Goal: Find specific page/section: Find specific page/section

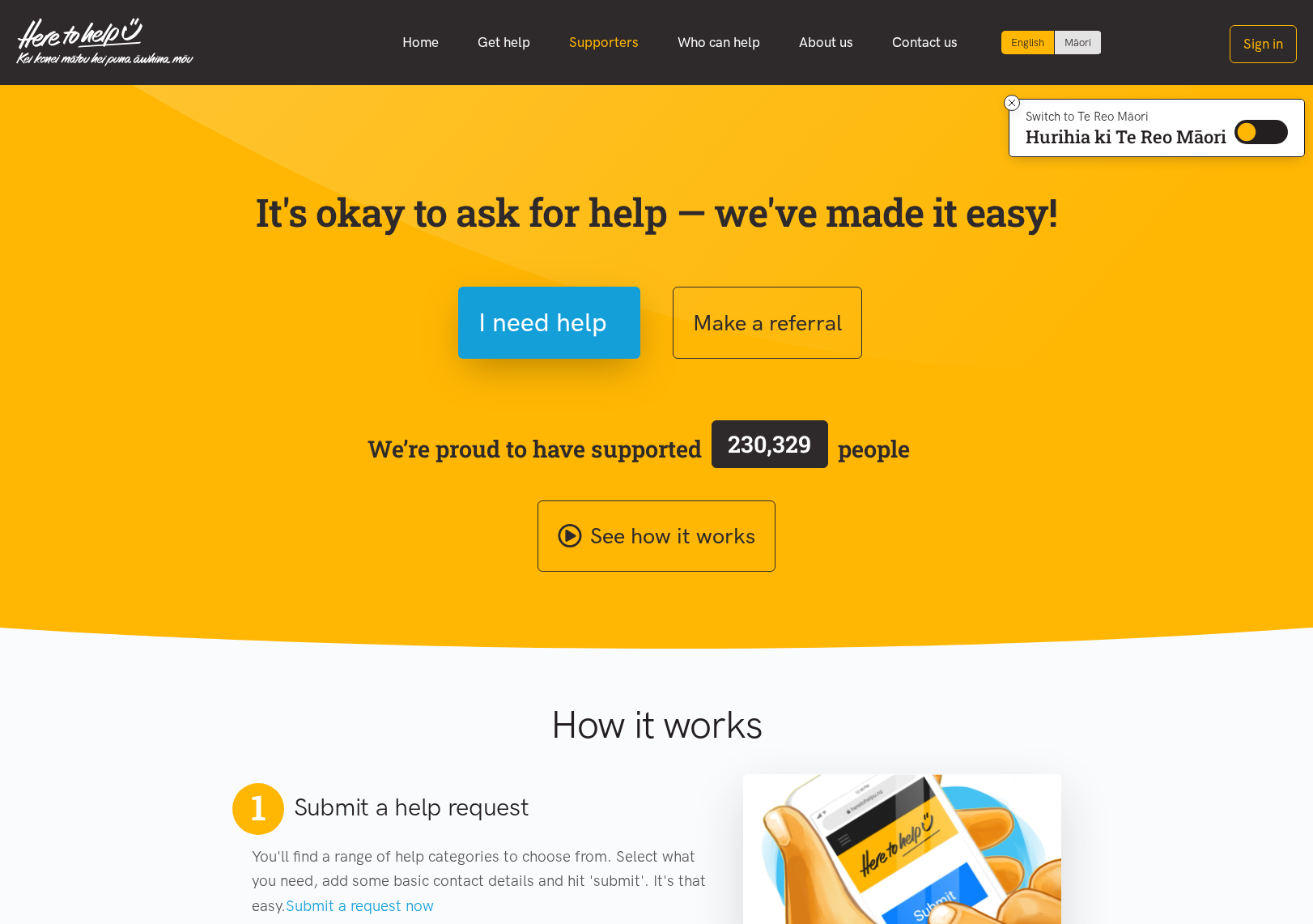
click at [587, 36] on link "Supporters" at bounding box center [603, 43] width 109 height 35
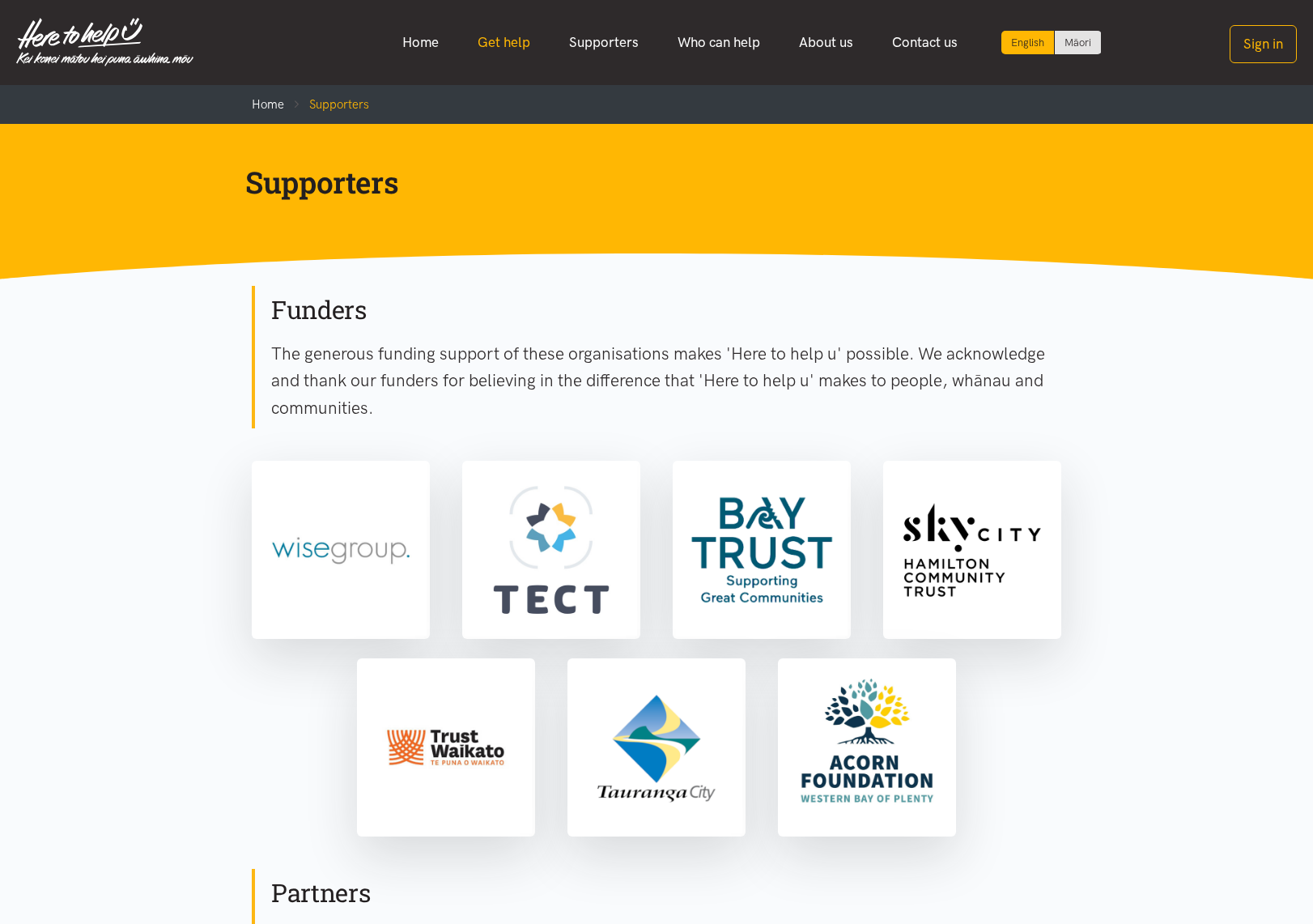
click at [506, 36] on link "Get help" at bounding box center [504, 43] width 92 height 35
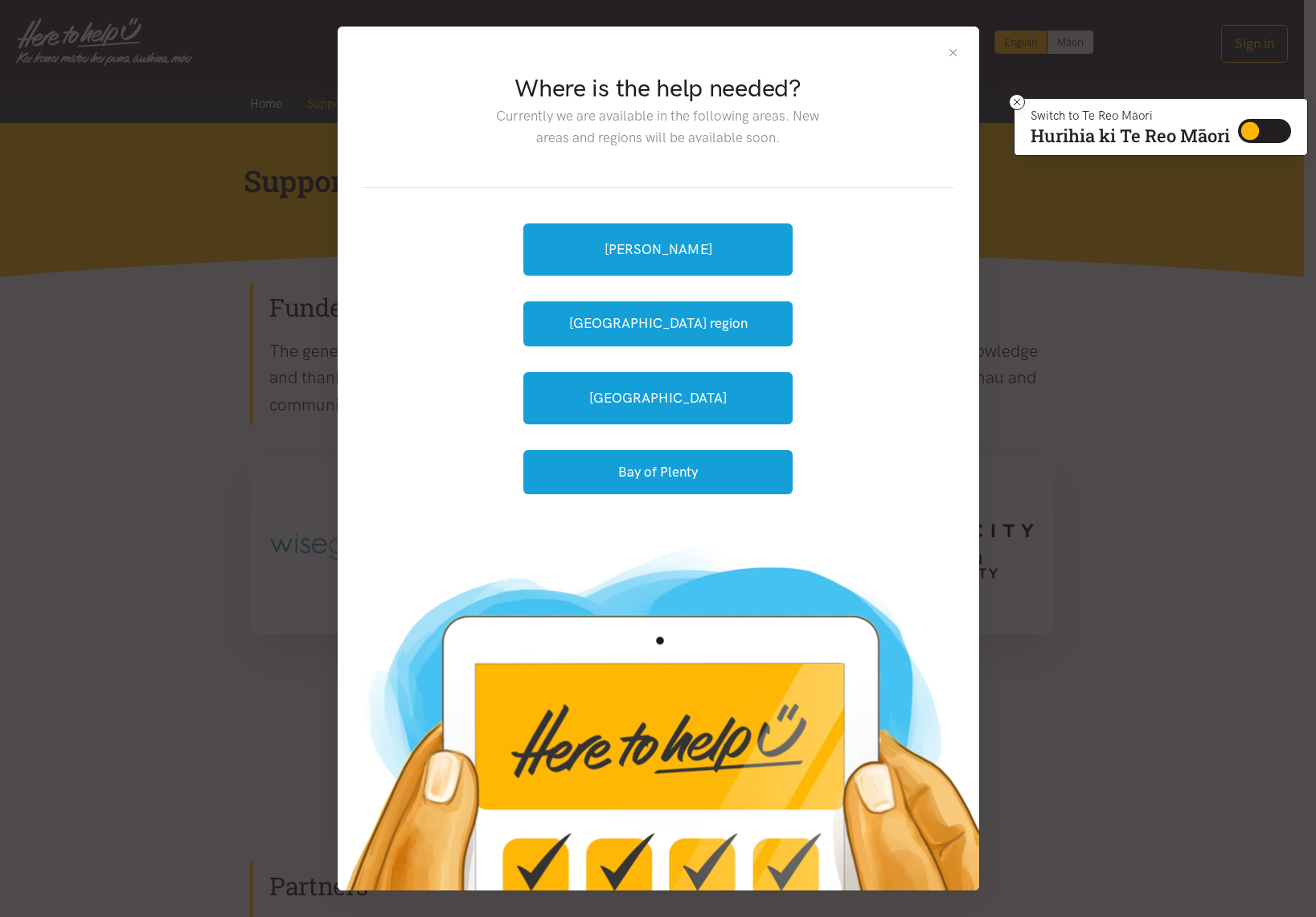
click at [954, 57] on button "Close" at bounding box center [953, 52] width 14 height 14
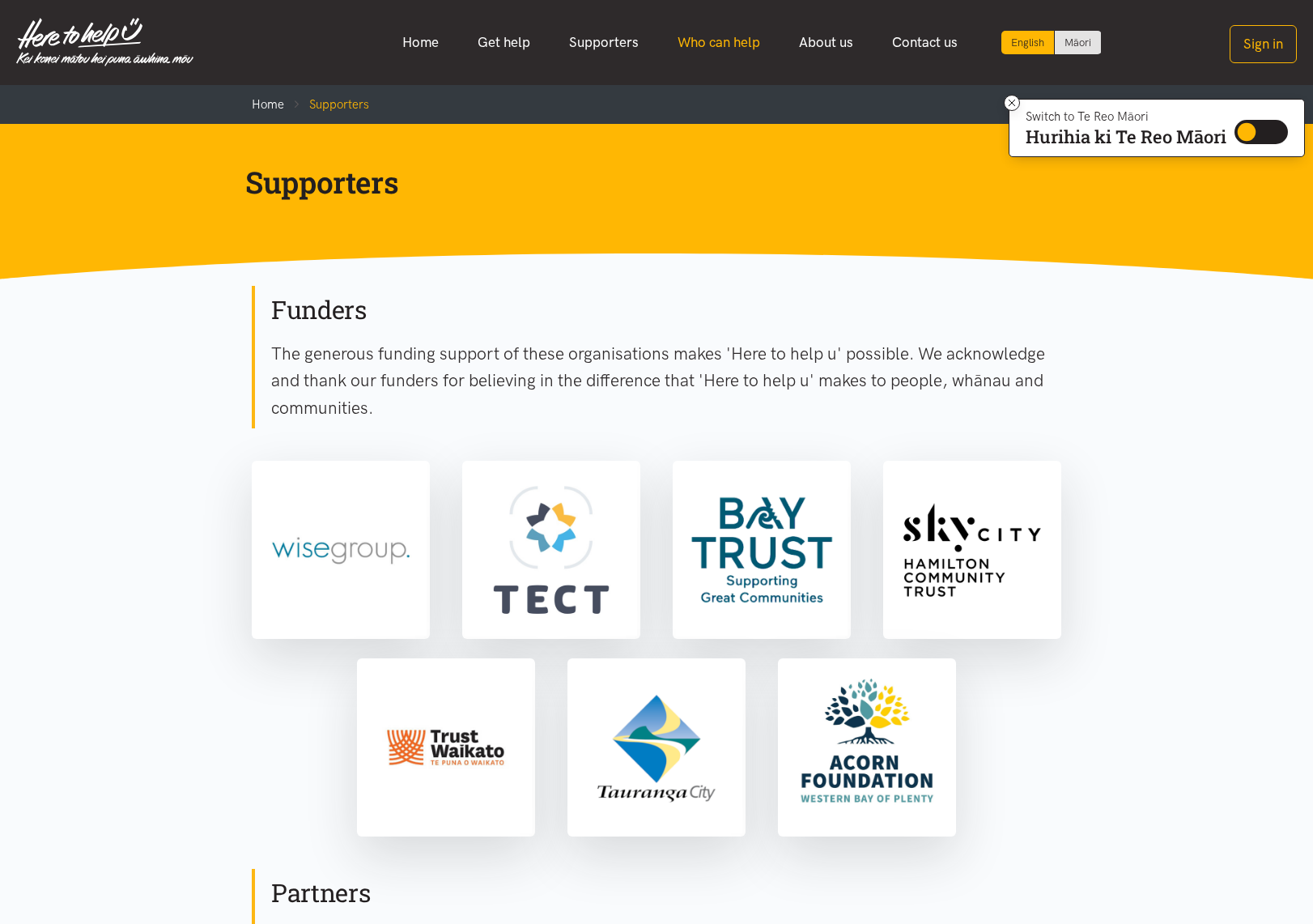
click at [733, 53] on link "Who can help" at bounding box center [719, 43] width 121 height 35
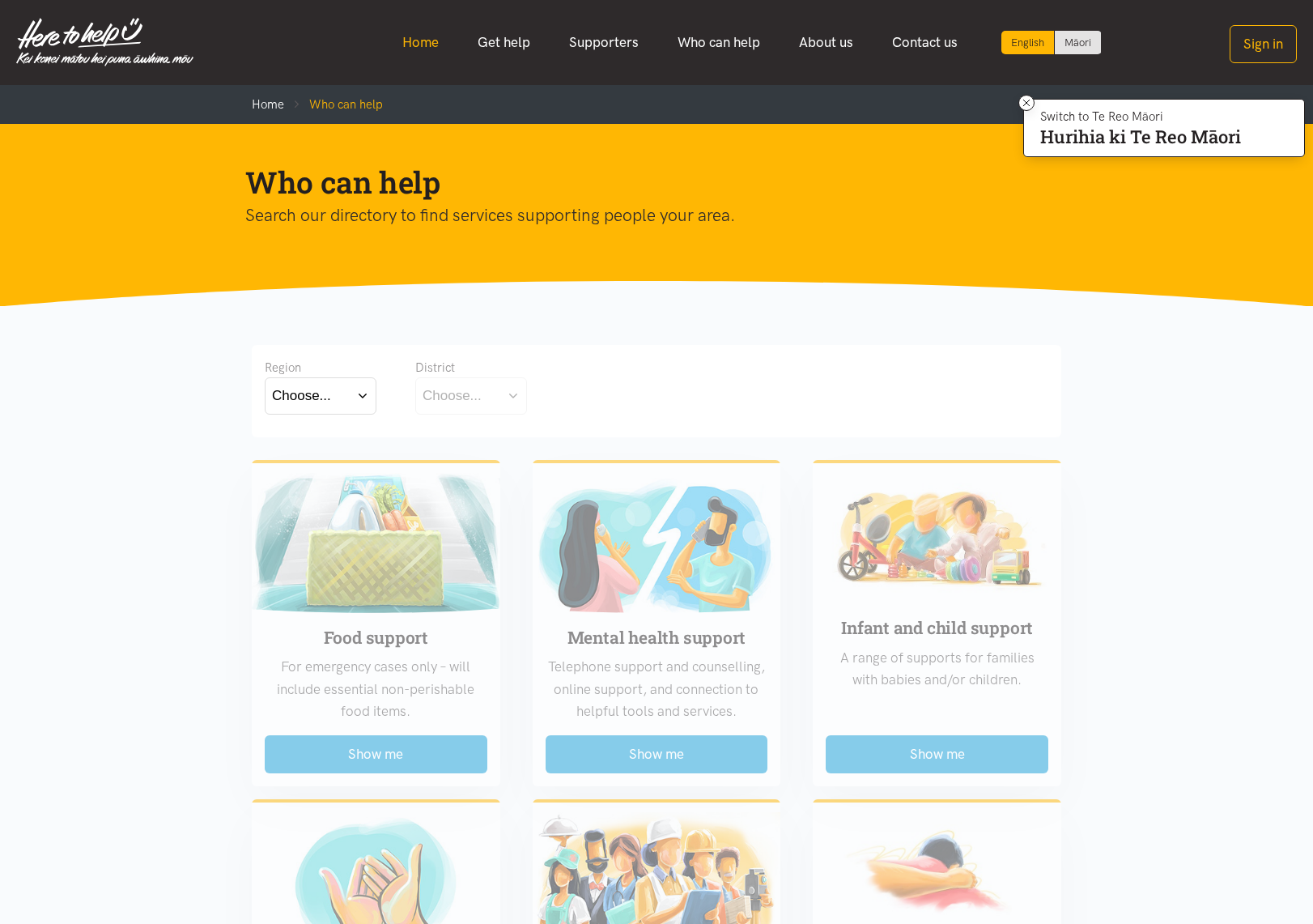
click at [418, 44] on link "Home" at bounding box center [420, 43] width 75 height 35
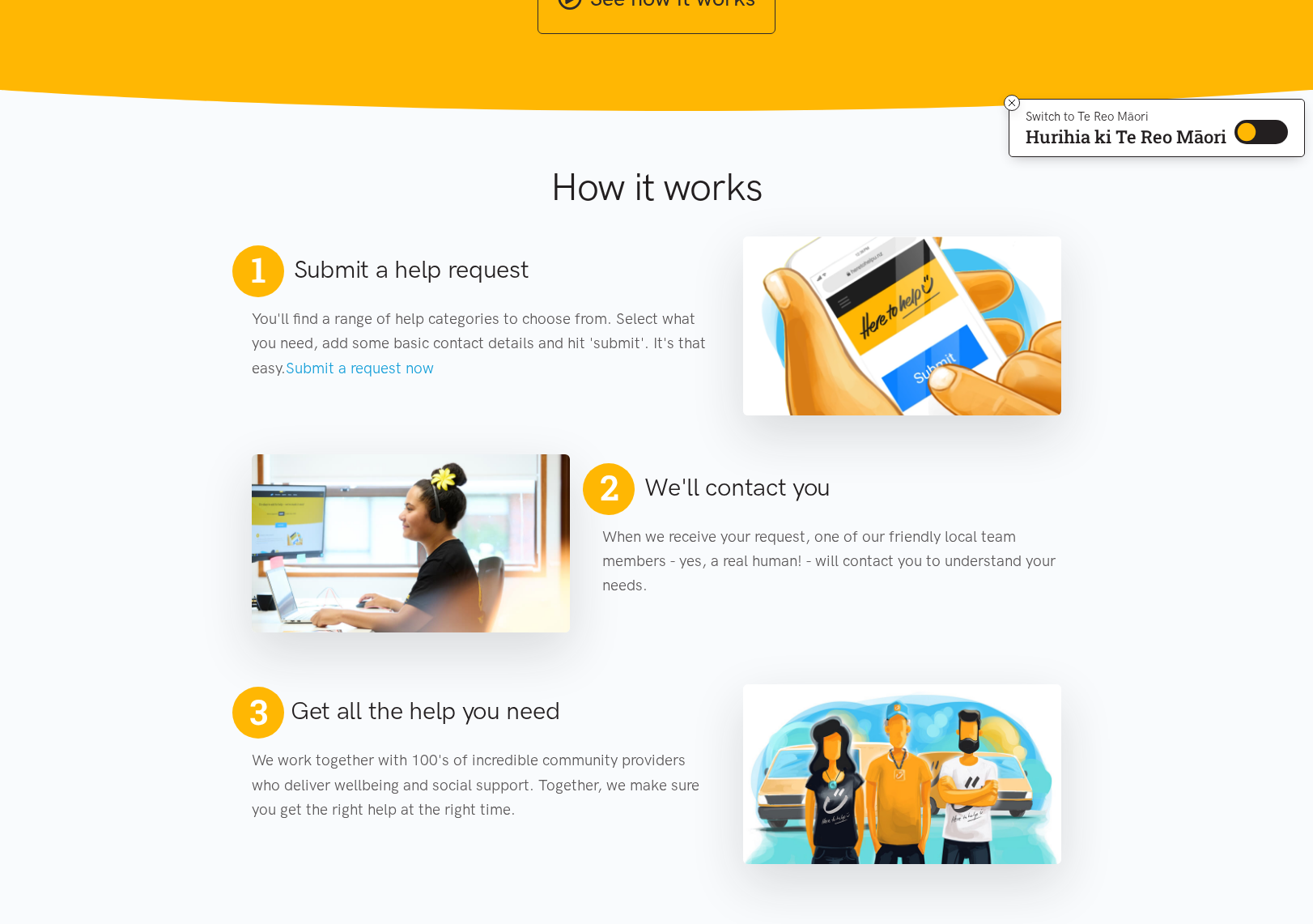
scroll to position [543, 0]
